Goal: Task Accomplishment & Management: Use online tool/utility

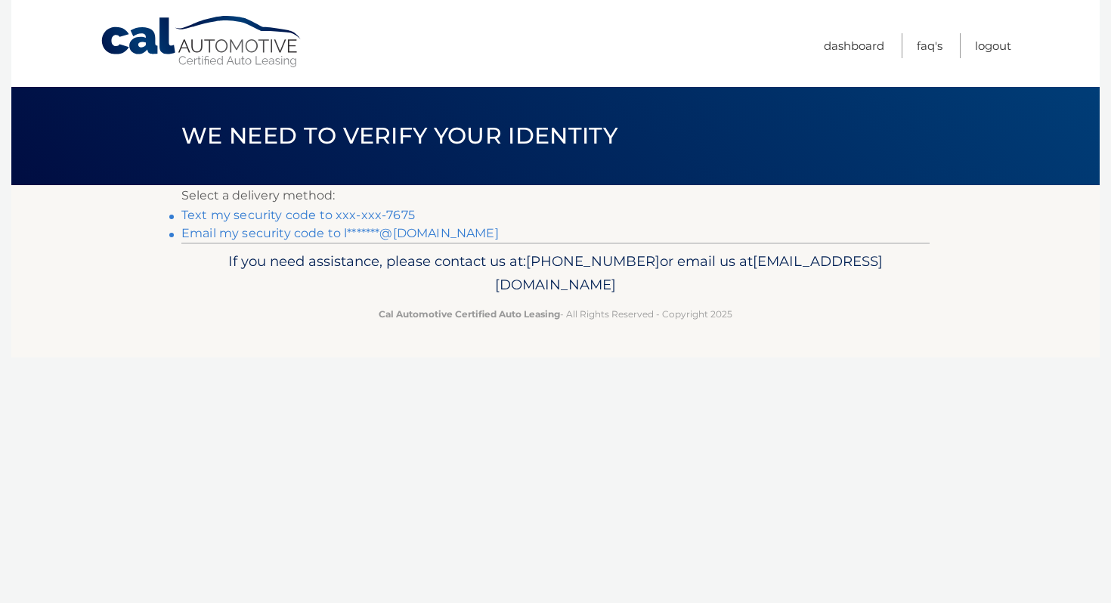
click at [389, 215] on link "Text my security code to xxx-xxx-7675" at bounding box center [297, 215] width 233 height 14
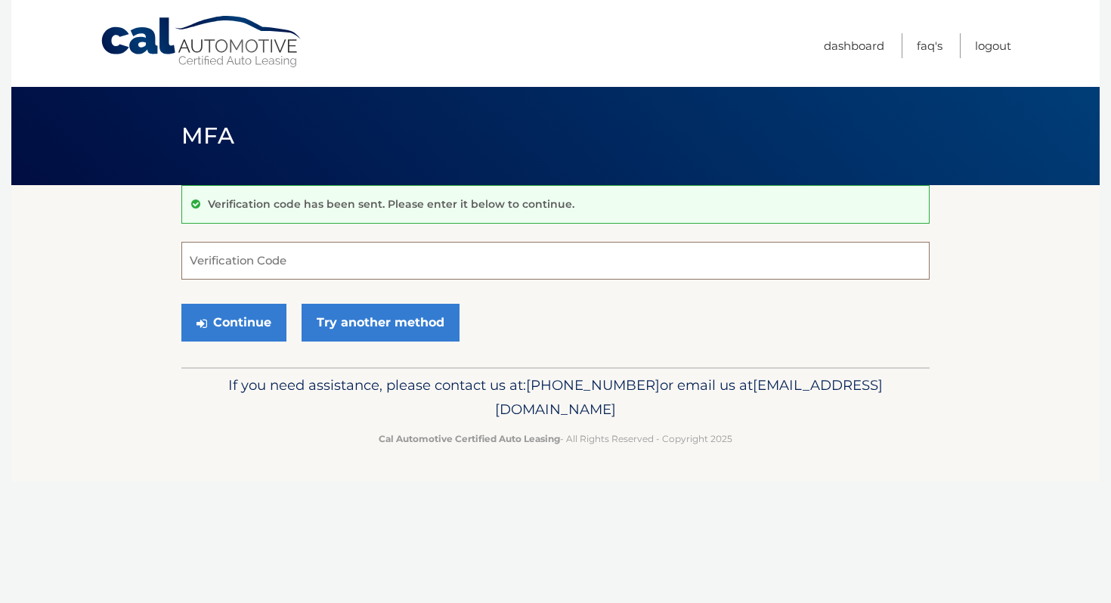
click at [320, 265] on input "Verification Code" at bounding box center [555, 261] width 748 height 38
type input "041590"
click at [217, 323] on button "Continue" at bounding box center [233, 323] width 105 height 38
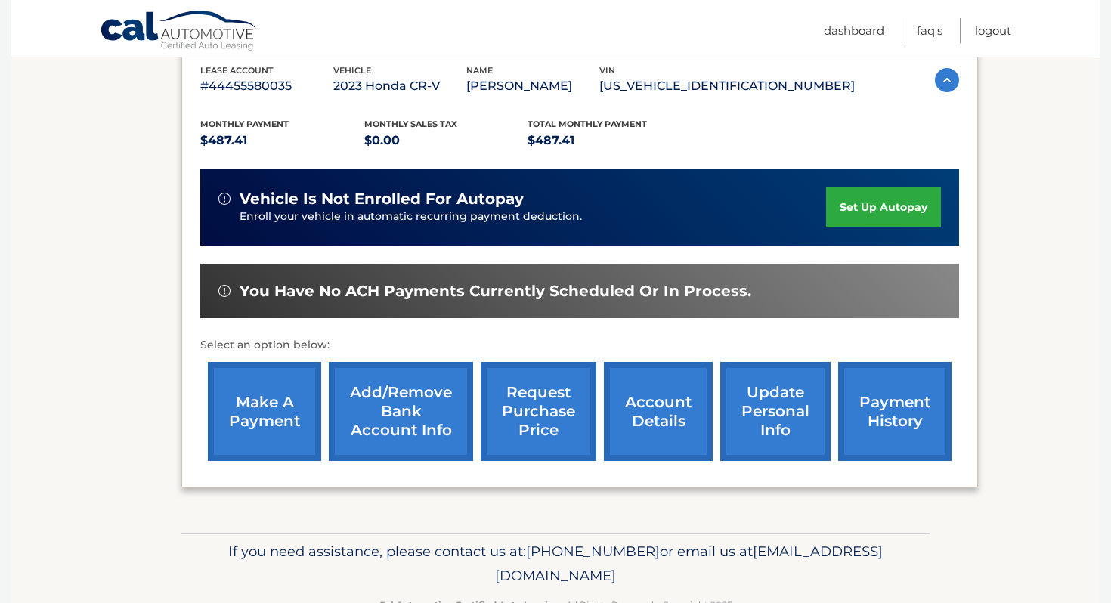
scroll to position [312, 0]
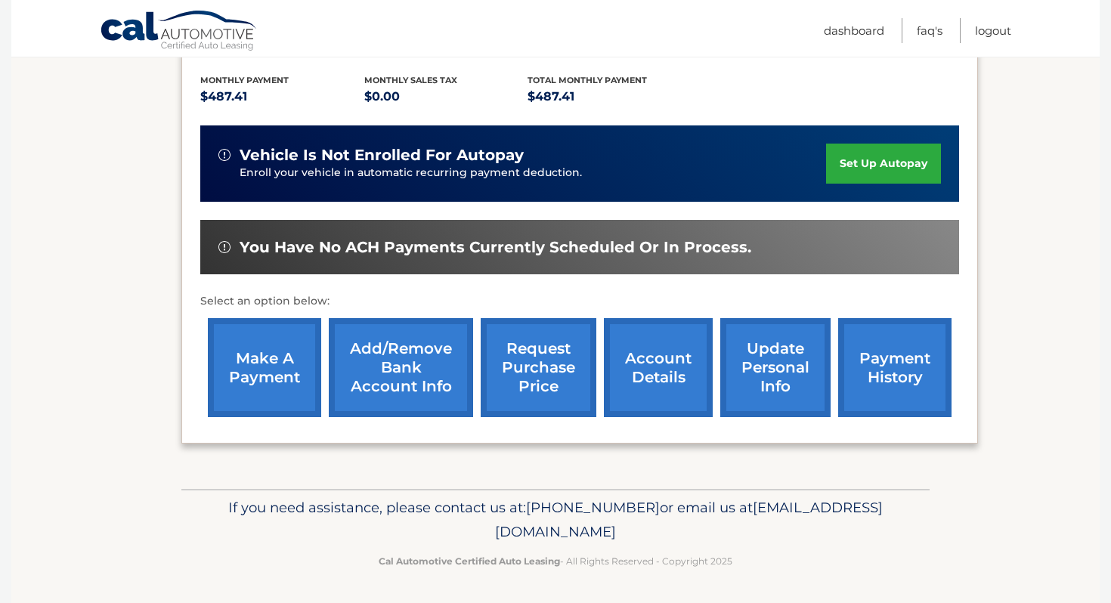
click at [261, 382] on link "make a payment" at bounding box center [264, 367] width 113 height 99
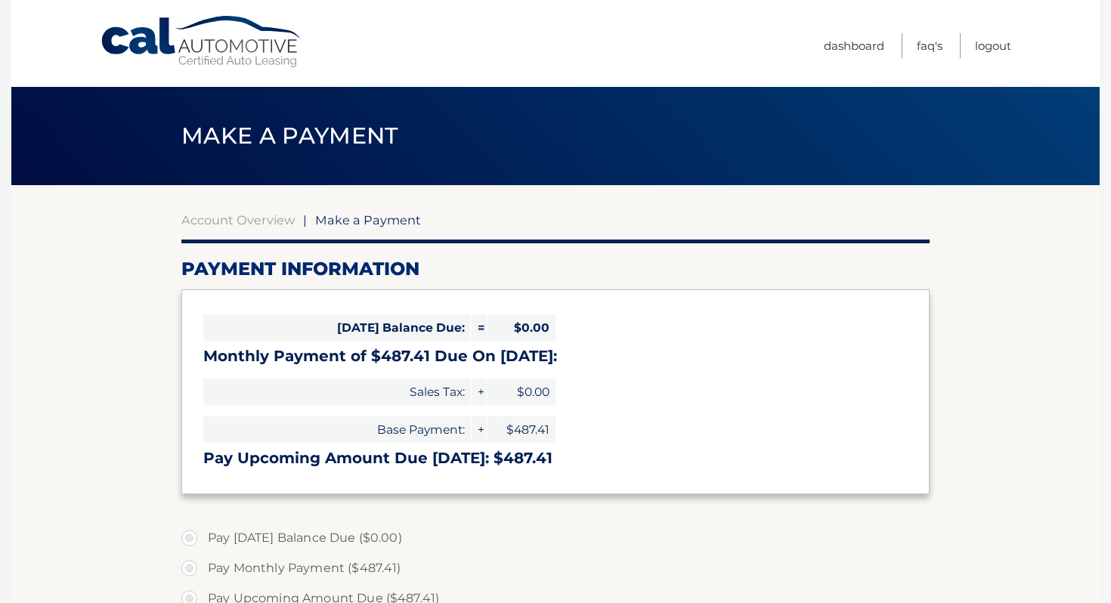
select select "OTE1MDA1ZDYtMGZjNy00ZDFlLWE1OTQtNDViN2ViMDEwOTQz"
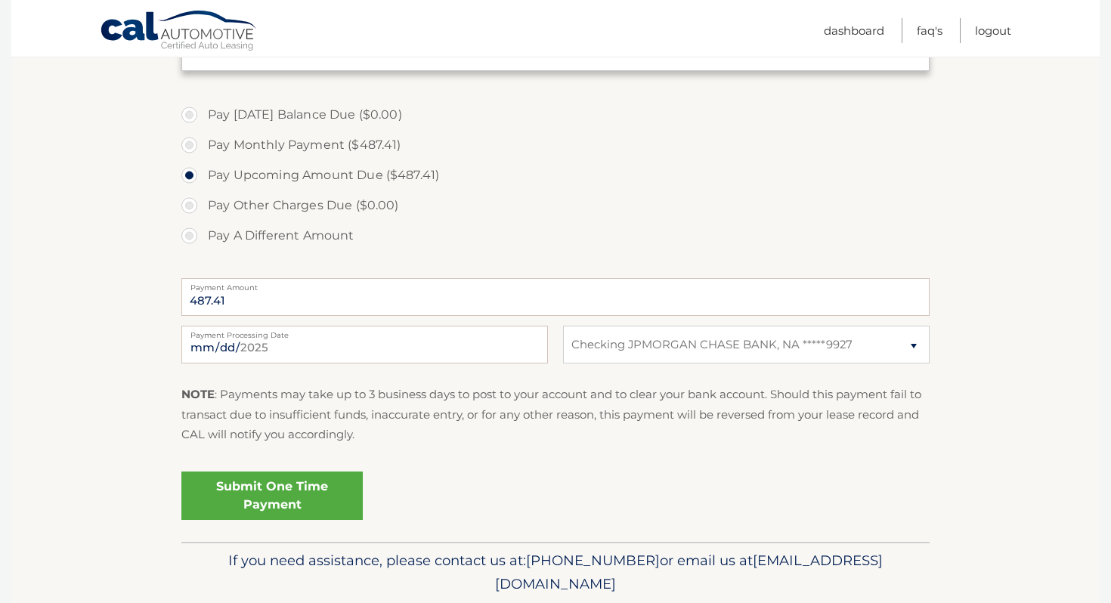
scroll to position [477, 0]
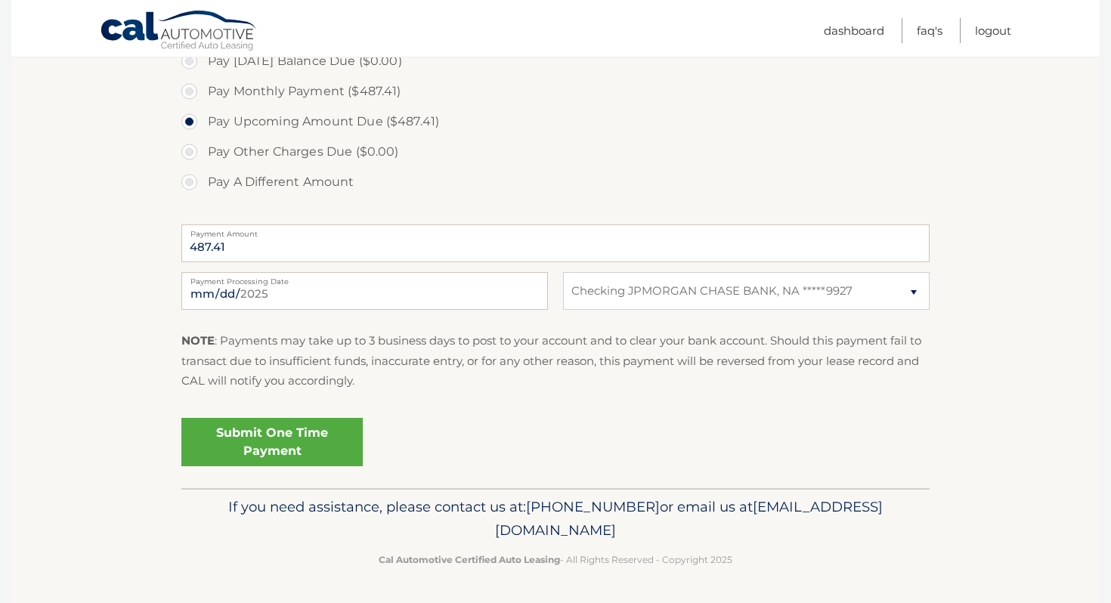
click at [269, 440] on link "Submit One Time Payment" at bounding box center [271, 442] width 181 height 48
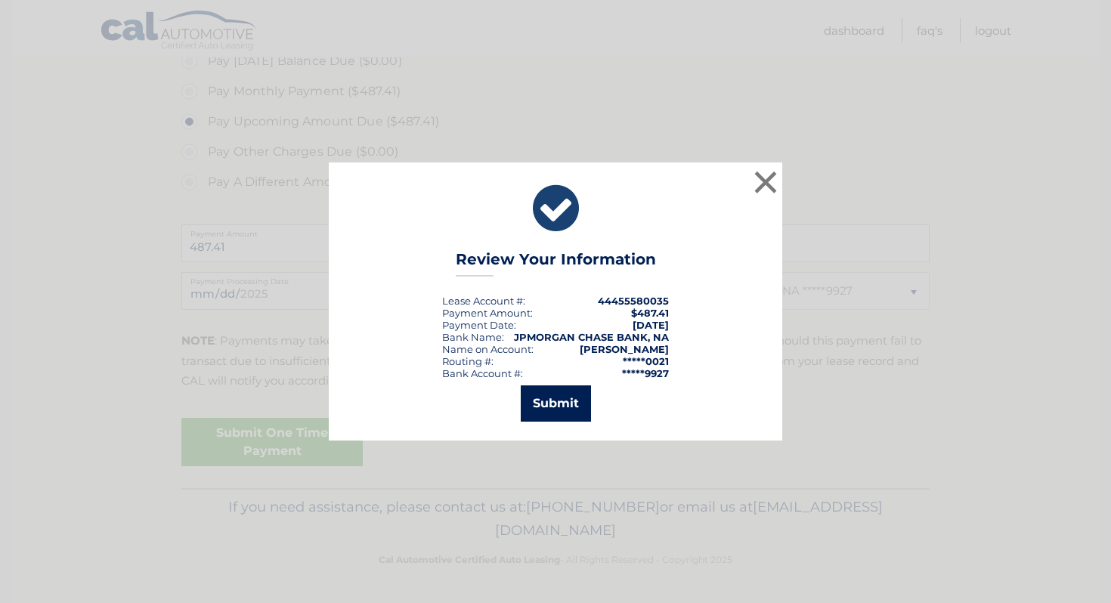
click at [568, 400] on button "Submit" at bounding box center [556, 403] width 70 height 36
